Goal: Task Accomplishment & Management: Manage account settings

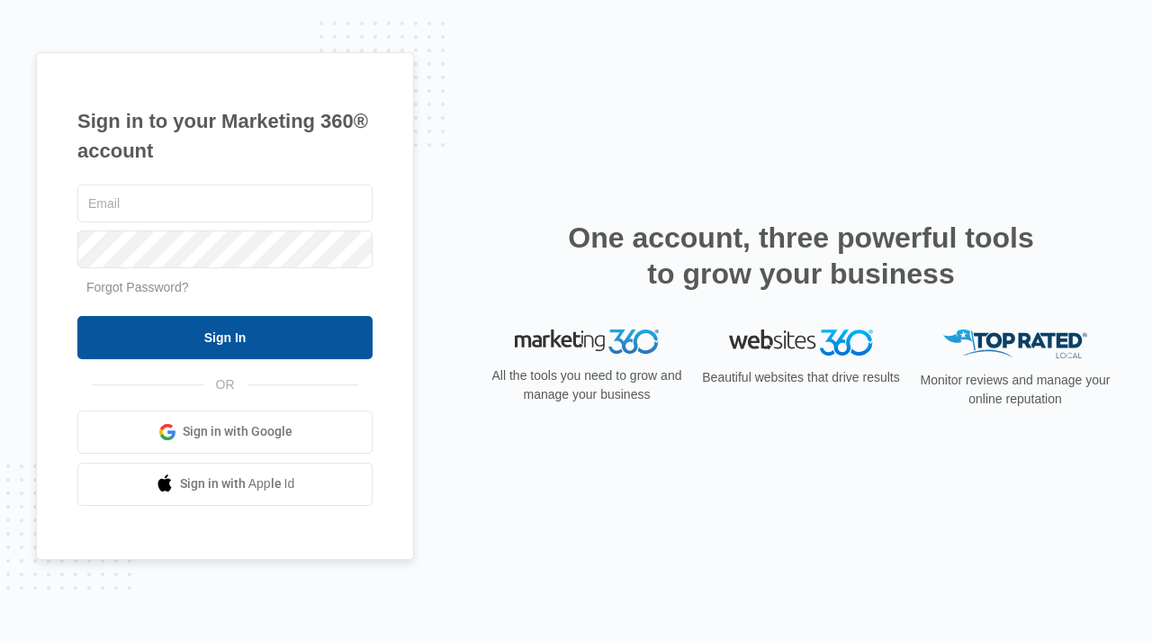
type input "[EMAIL_ADDRESS][DOMAIN_NAME]"
click at [218, 336] on input "Sign In" at bounding box center [224, 337] width 295 height 43
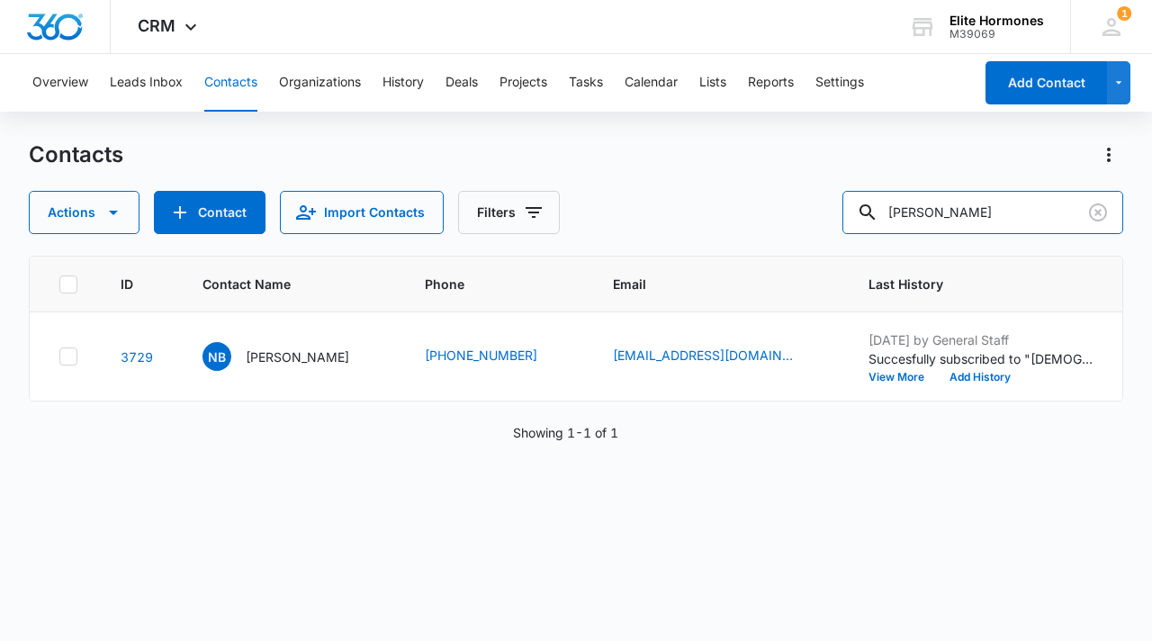
drag, startPoint x: 1058, startPoint y: 219, endPoint x: 822, endPoint y: 216, distance: 235.8
click at [821, 216] on div "Actions Contact Import Contacts Filters [PERSON_NAME]" at bounding box center [576, 212] width 1094 height 43
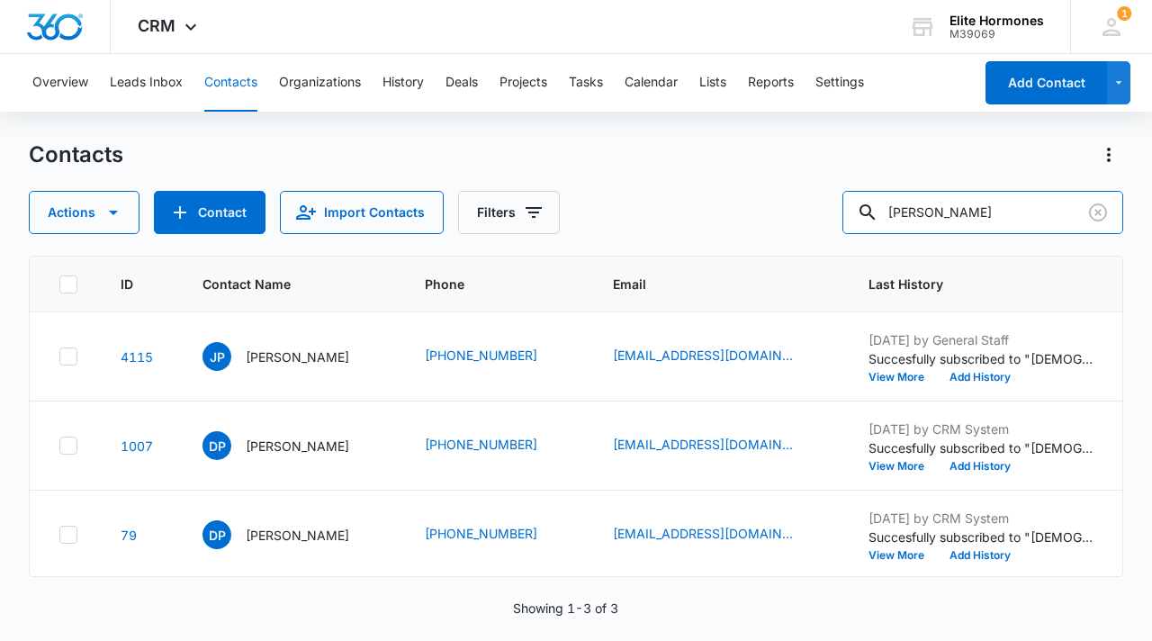
drag, startPoint x: 988, startPoint y: 214, endPoint x: 994, endPoint y: 168, distance: 46.2
click at [988, 214] on input "[PERSON_NAME]" at bounding box center [982, 212] width 281 height 43
type input "[PERSON_NAME]"
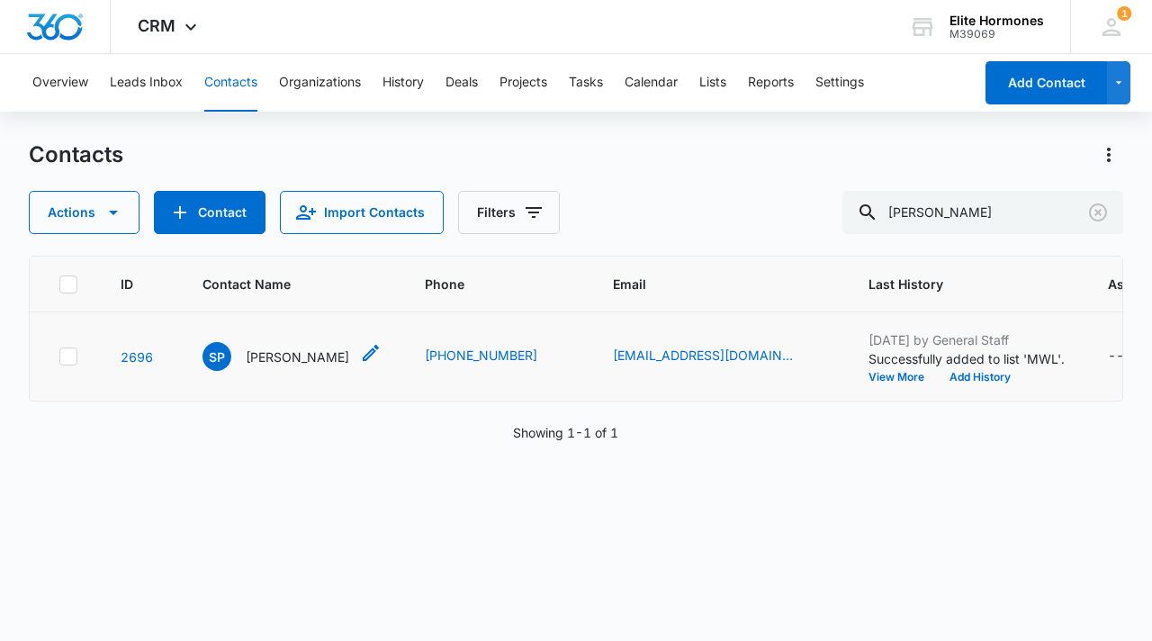
click at [302, 353] on p "[PERSON_NAME]" at bounding box center [298, 356] width 104 height 19
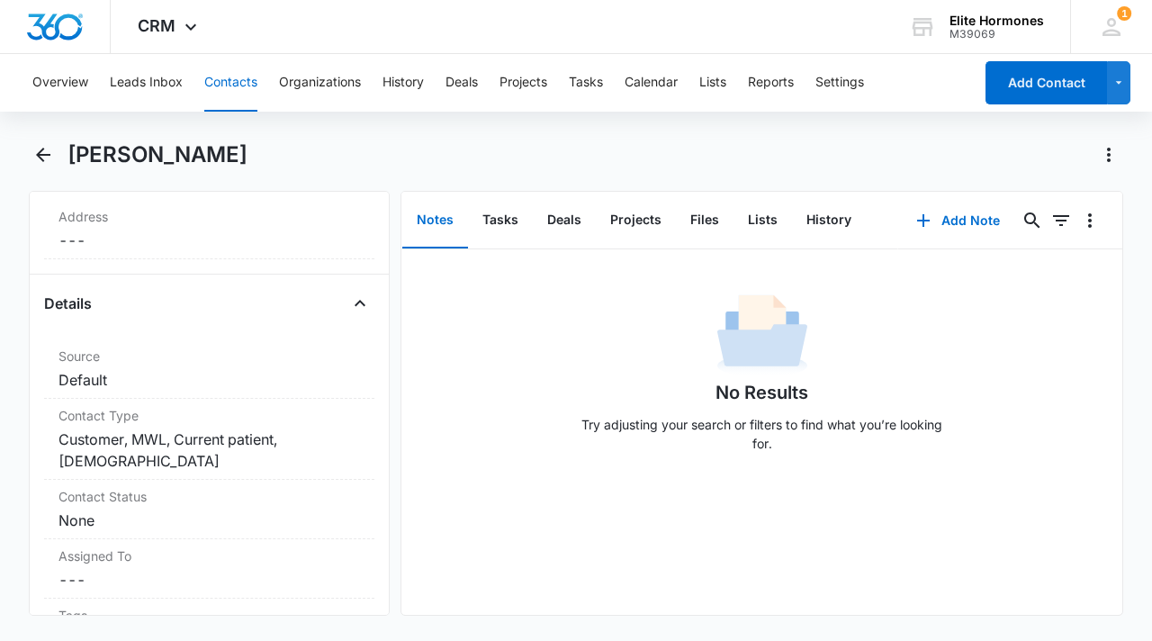
scroll to position [852, 0]
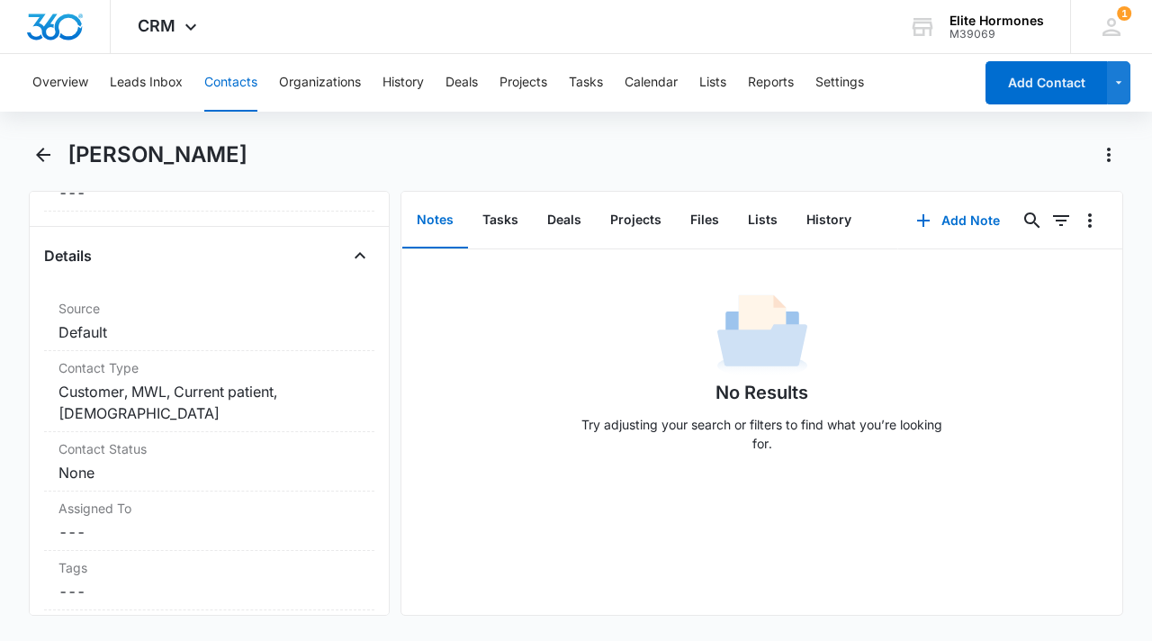
scroll to position [632, 0]
click at [282, 369] on label "Contact Type" at bounding box center [210, 365] width 302 height 19
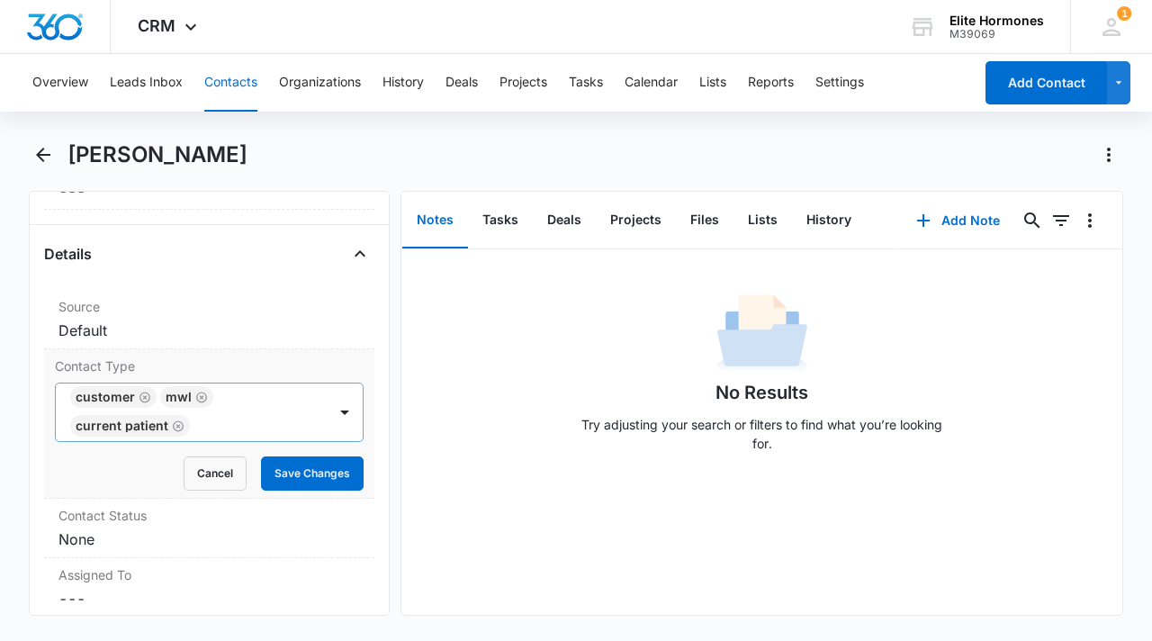
scroll to position [14, 0]
click at [330, 414] on div at bounding box center [344, 412] width 29 height 29
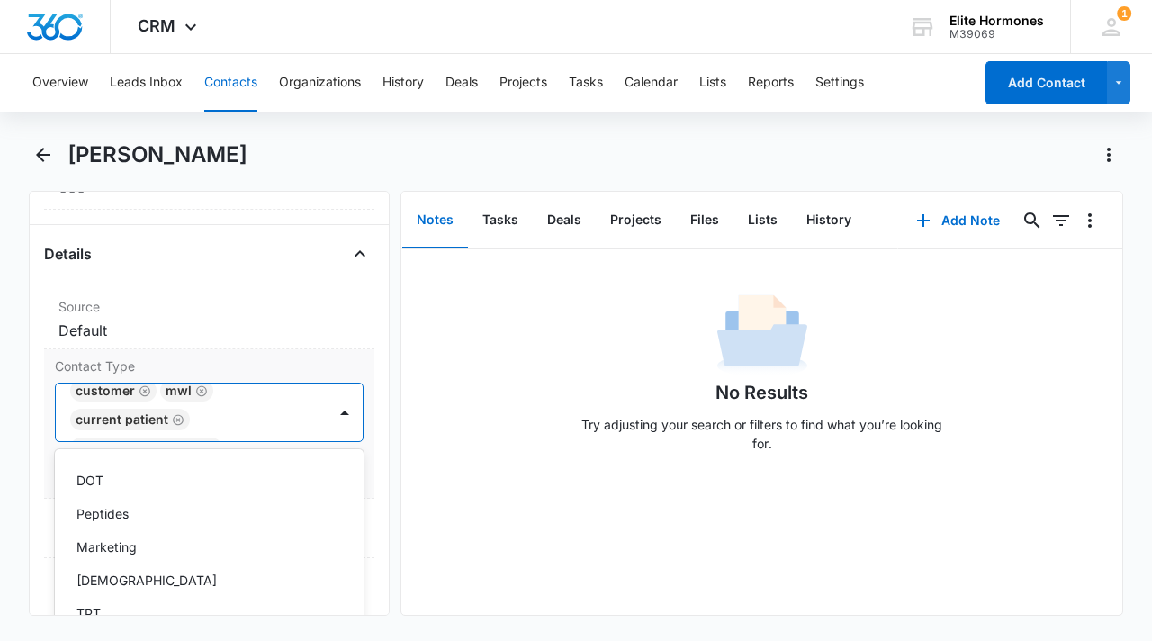
scroll to position [595, 0]
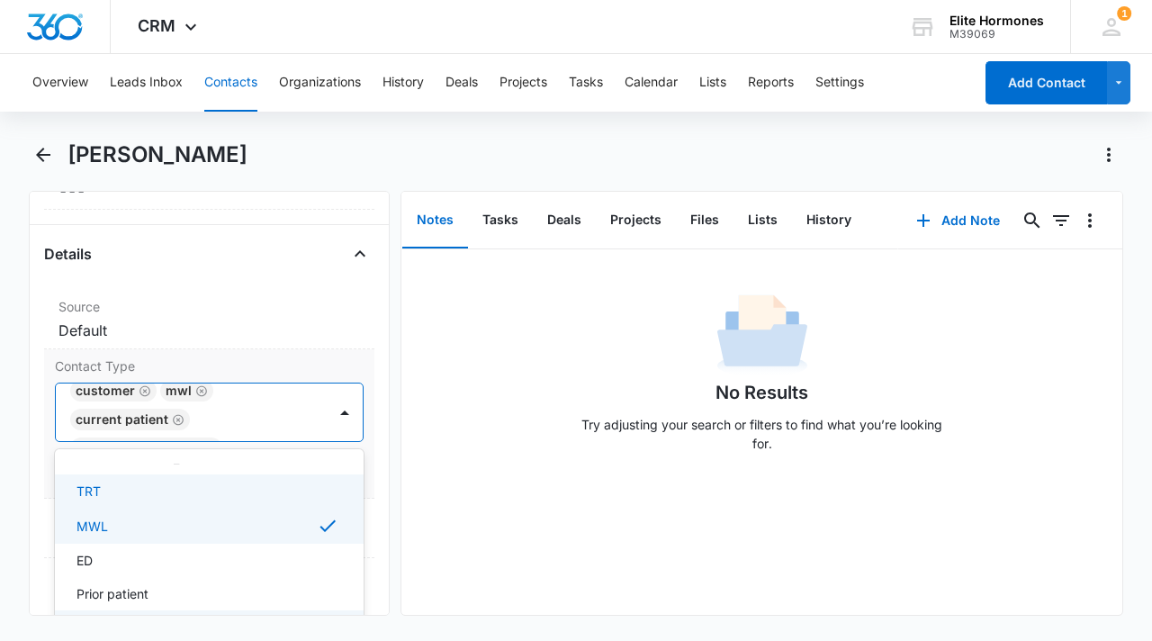
click at [188, 486] on div "TRT" at bounding box center [208, 491] width 262 height 19
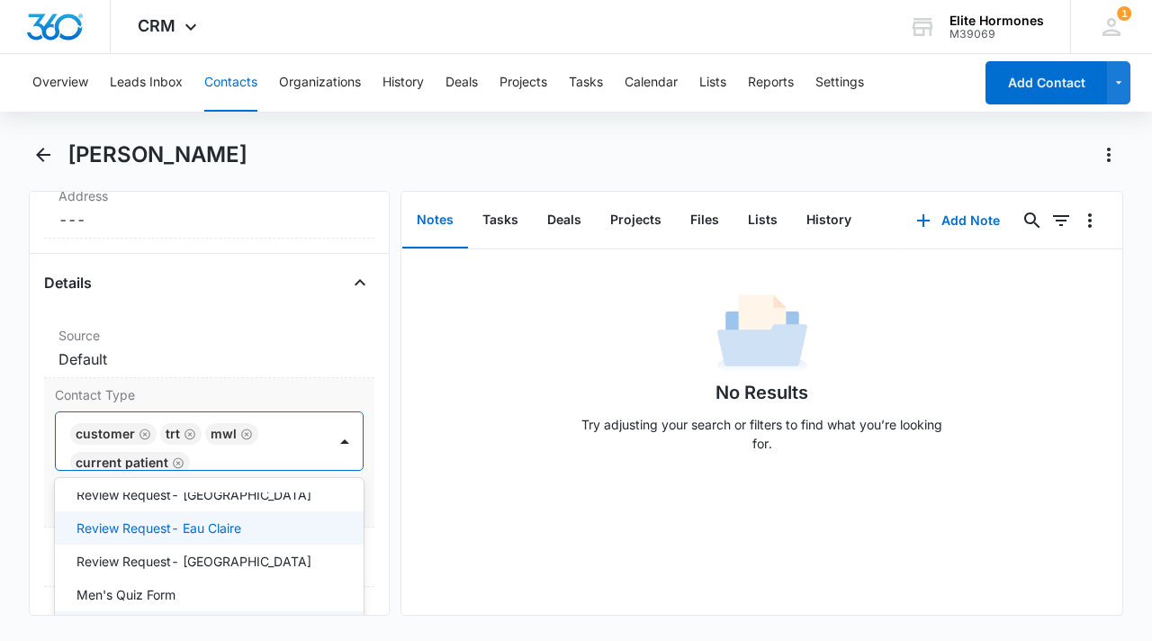
scroll to position [747, 0]
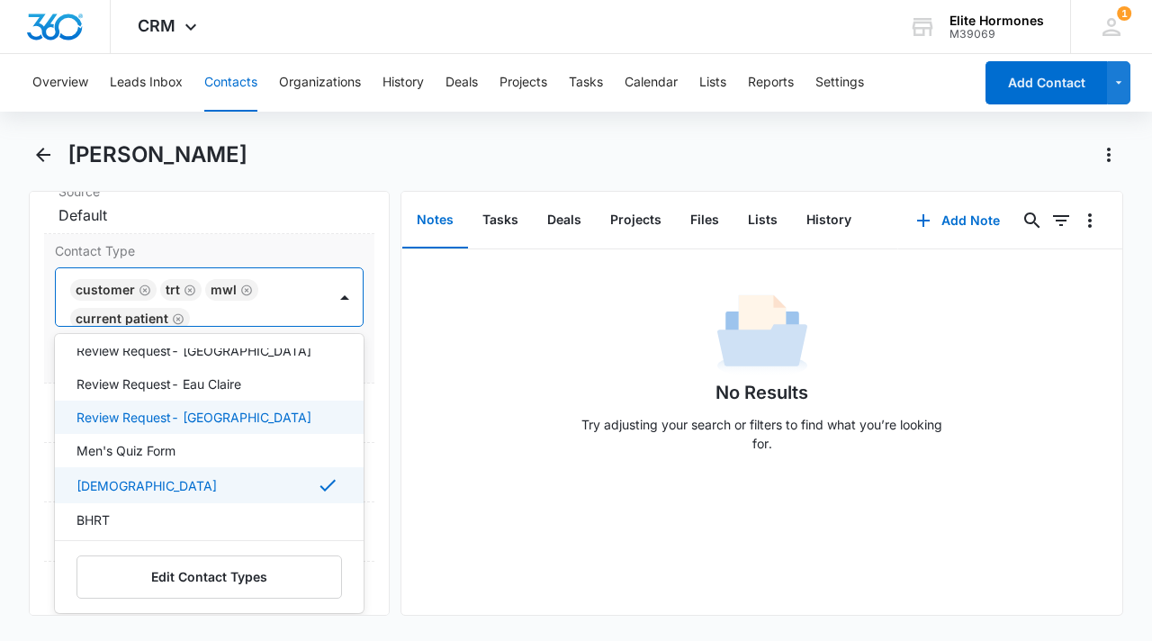
click at [226, 414] on p "Review Request- Wausau" at bounding box center [194, 417] width 235 height 19
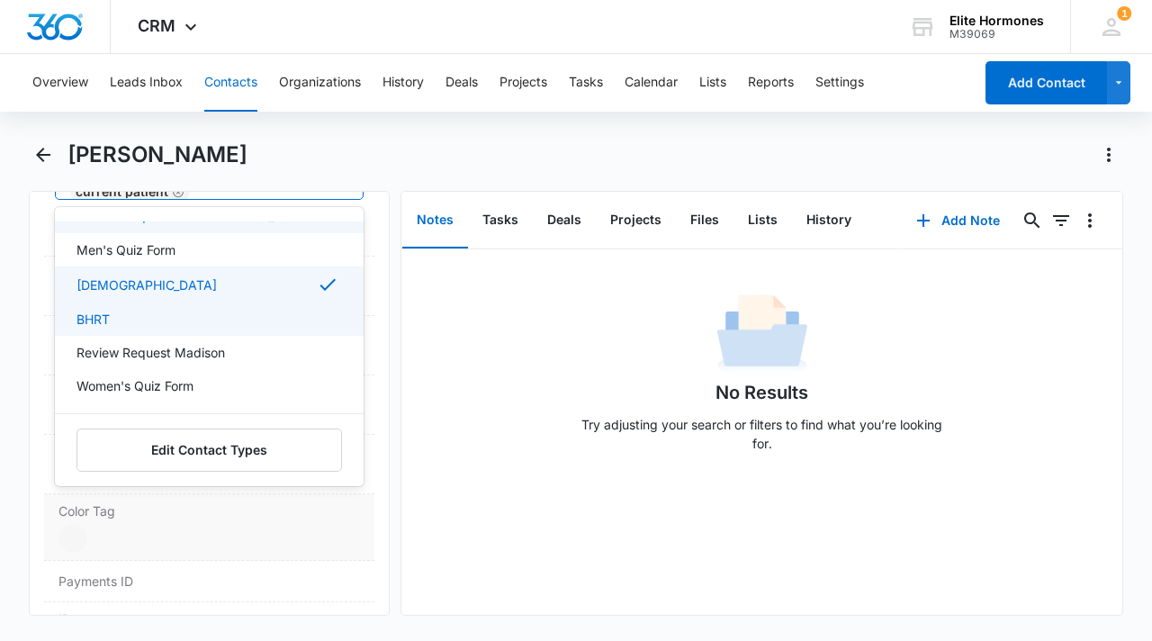
scroll to position [876, 0]
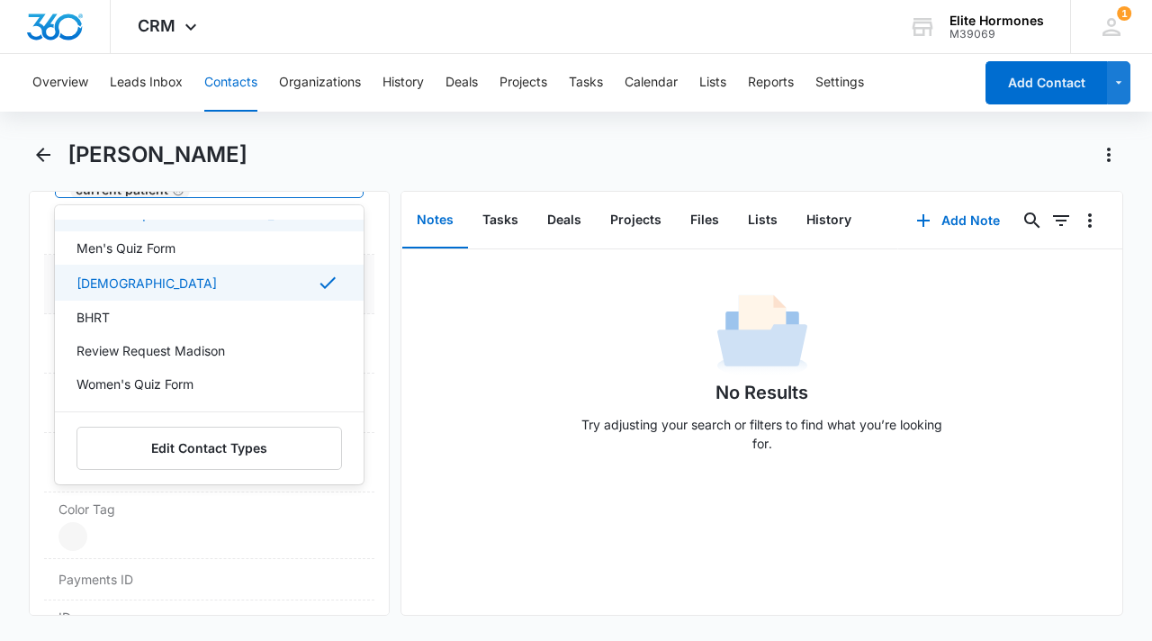
click at [48, 287] on div "Contact Status Cancel Save Changes None" at bounding box center [209, 284] width 330 height 59
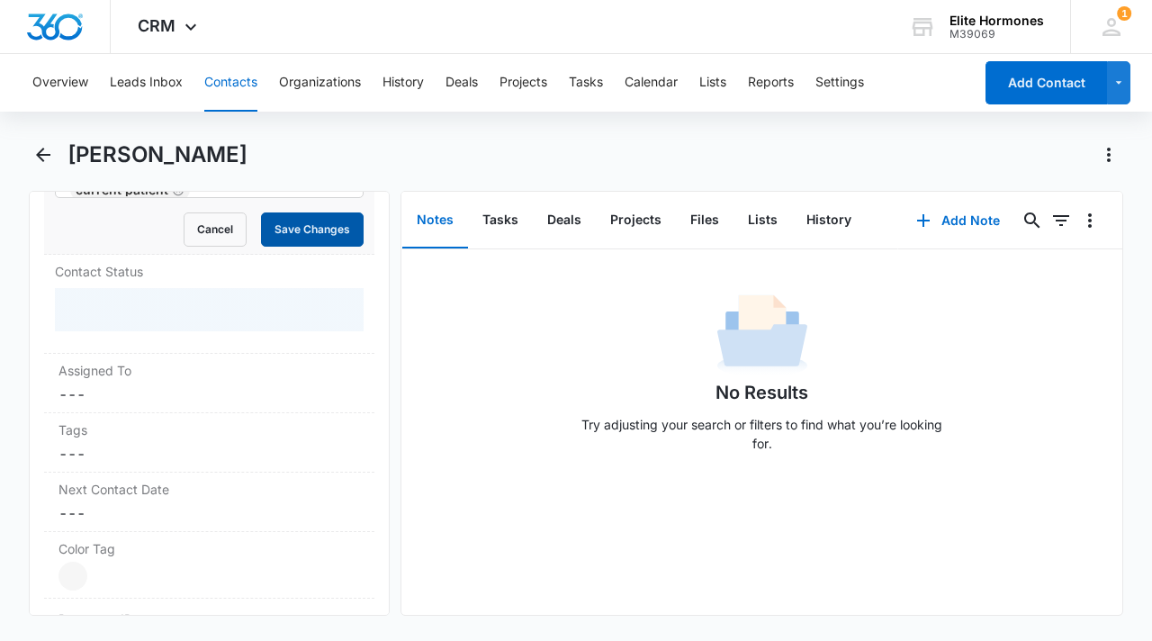
click at [329, 224] on button "Save Changes" at bounding box center [312, 229] width 103 height 34
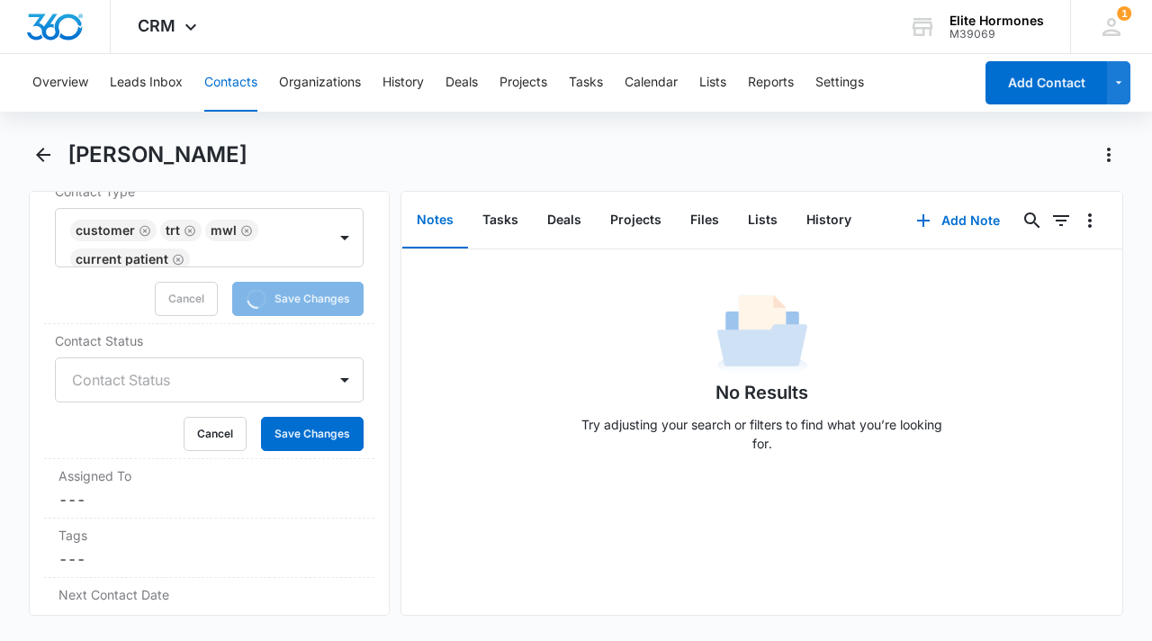
scroll to position [585, 0]
